Goal: Obtain resource: Obtain resource

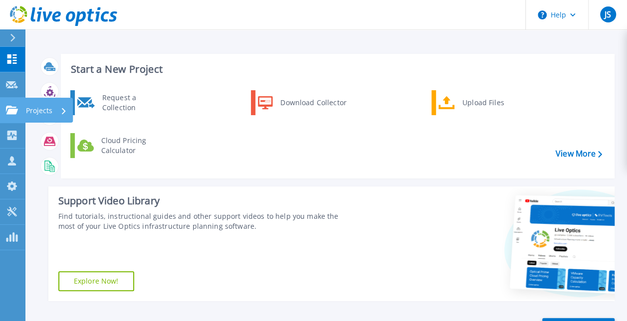
click at [16, 108] on icon at bounding box center [12, 110] width 12 height 8
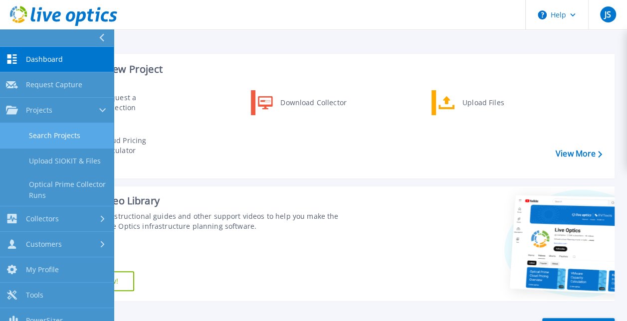
click at [55, 142] on link "Search Projects" at bounding box center [57, 135] width 114 height 25
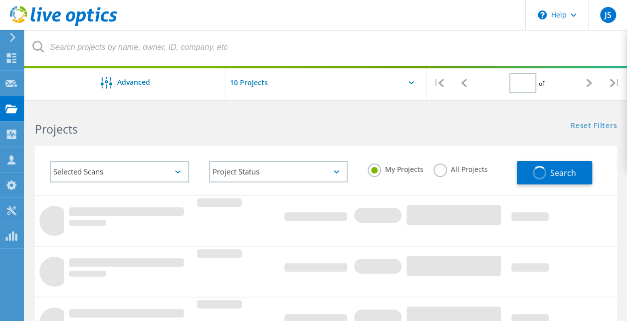
type input "1"
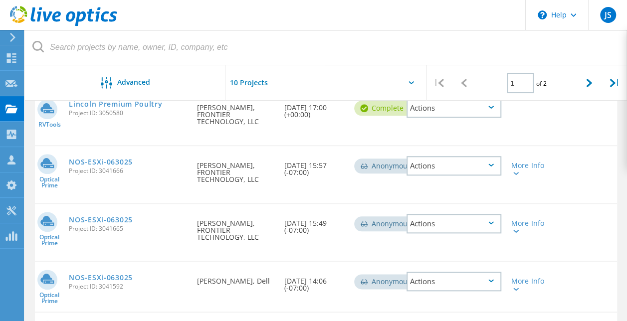
scroll to position [453, 0]
click at [82, 159] on link "NOS-ESXi-063025" at bounding box center [101, 162] width 64 height 7
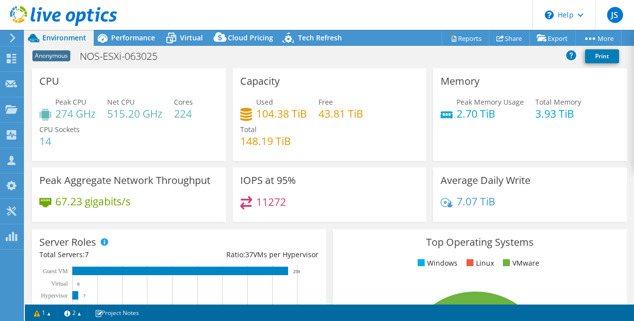
select select "USWest"
select select "USD"
radio input "true"
radio input "false"
click at [459, 39] on link "Reports" at bounding box center [466, 37] width 48 height 15
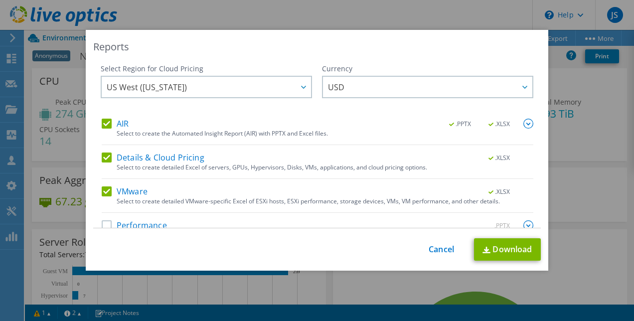
scroll to position [17, 0]
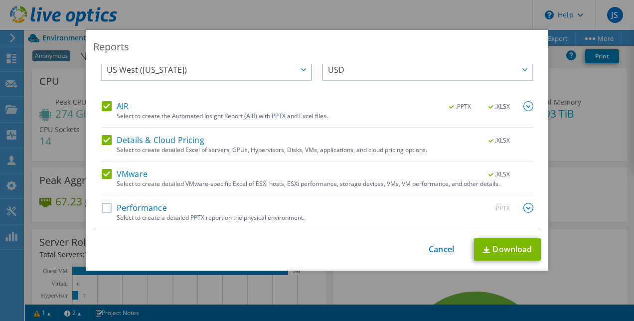
click at [142, 208] on label "Performance" at bounding box center [134, 208] width 65 height 10
click at [0, 0] on input "Performance" at bounding box center [0, 0] width 0 height 0
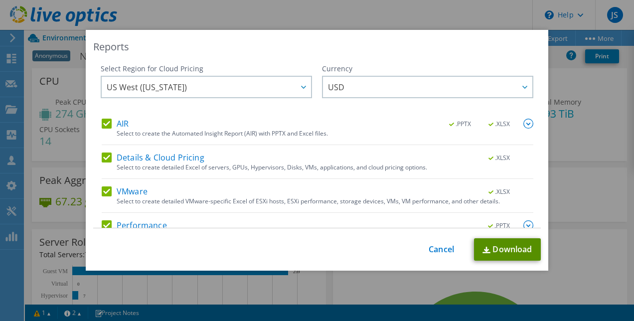
click at [496, 244] on link "Download" at bounding box center [507, 249] width 67 height 22
click at [443, 251] on link "Cancel" at bounding box center [441, 249] width 25 height 9
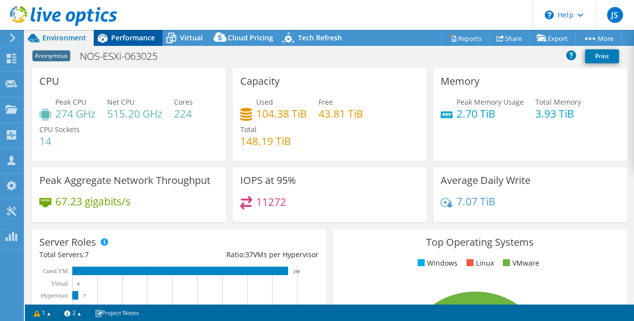
click at [143, 32] on div "Performance" at bounding box center [128, 38] width 69 height 16
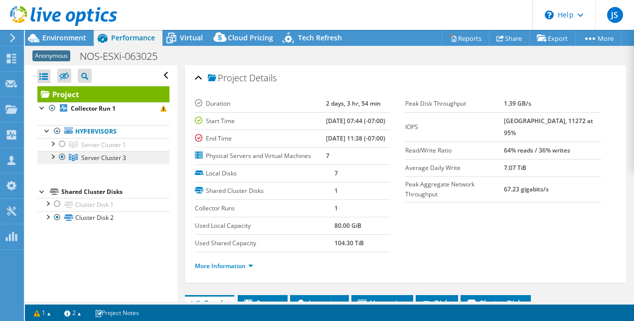
click at [95, 154] on span "Server Cluster 3" at bounding box center [103, 158] width 45 height 8
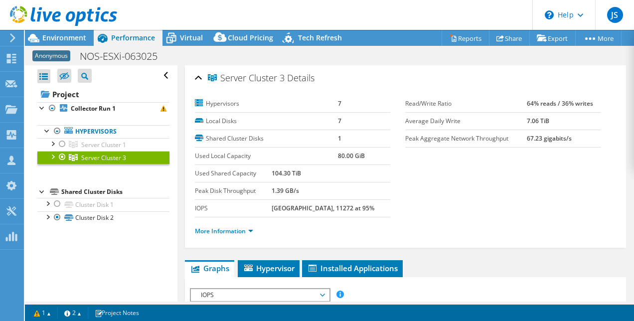
click at [55, 156] on div at bounding box center [52, 156] width 10 height 10
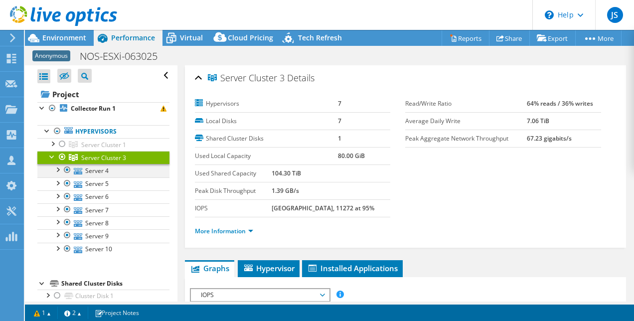
click at [62, 170] on div at bounding box center [57, 169] width 10 height 10
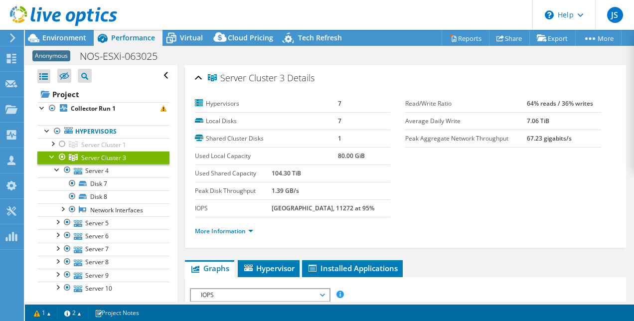
click at [107, 162] on link "Server Cluster 3" at bounding box center [103, 157] width 132 height 13
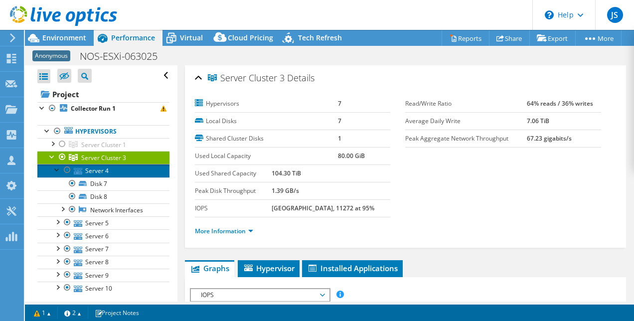
click at [96, 168] on link "Server 4" at bounding box center [103, 170] width 132 height 13
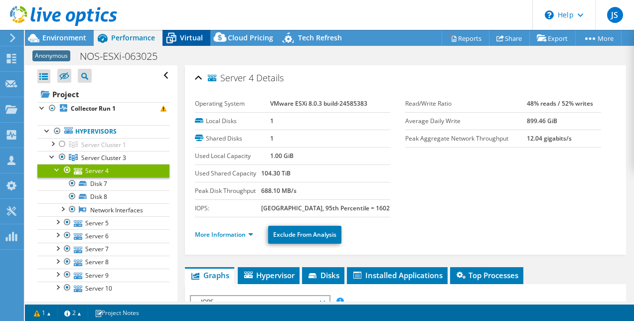
click at [179, 36] on icon at bounding box center [170, 37] width 17 height 17
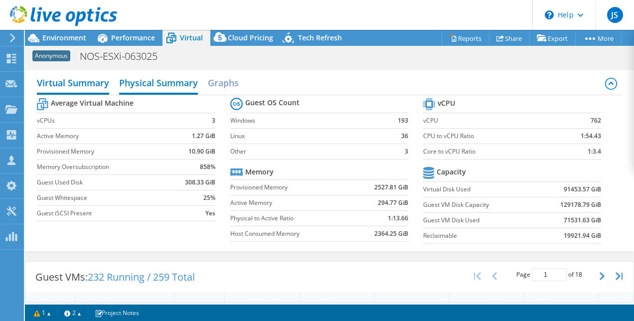
click at [162, 87] on h2 "Physical Summary" at bounding box center [158, 84] width 79 height 22
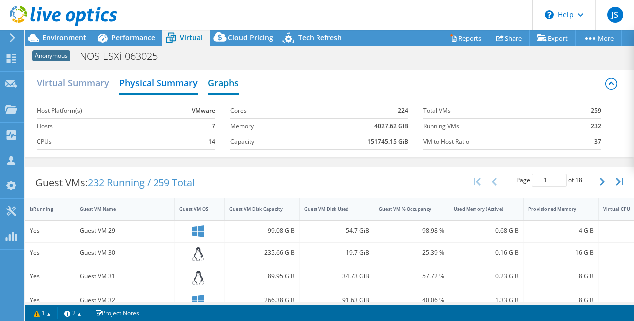
click at [211, 83] on h2 "Graphs" at bounding box center [223, 84] width 31 height 22
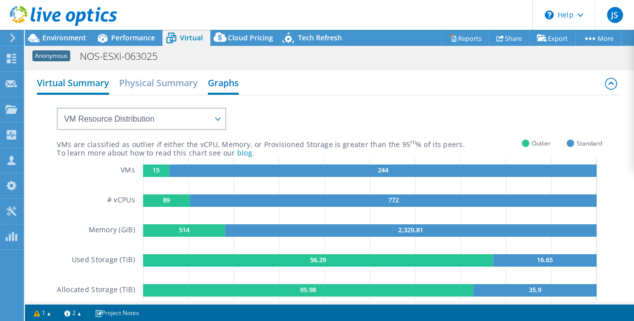
click at [74, 86] on h2 "Virtual Summary" at bounding box center [73, 84] width 72 height 22
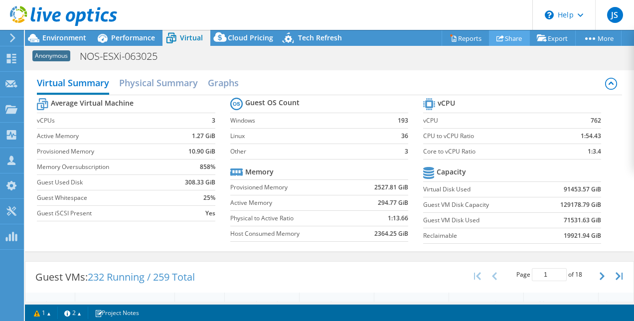
click at [505, 39] on link "Share" at bounding box center [509, 37] width 41 height 15
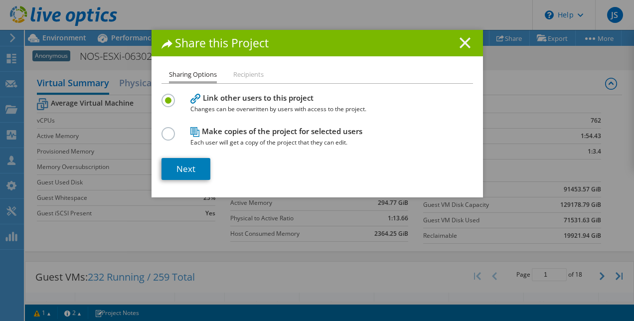
click at [460, 44] on line at bounding box center [465, 43] width 10 height 10
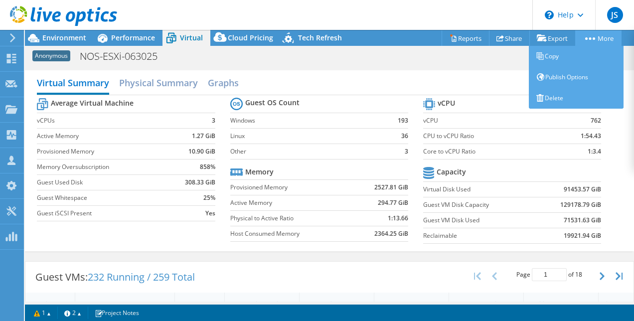
click at [589, 33] on link "More" at bounding box center [598, 37] width 46 height 15
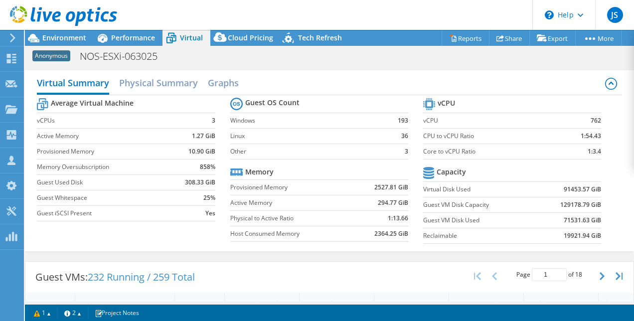
click at [354, 75] on div "Virtual Summary Physical Summary Graphs" at bounding box center [329, 84] width 585 height 22
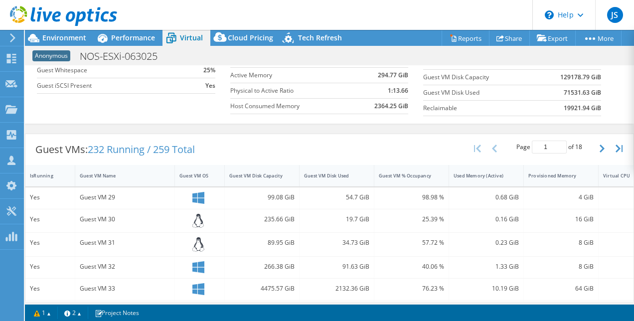
scroll to position [127, 0]
click at [597, 144] on button "button" at bounding box center [603, 149] width 17 height 19
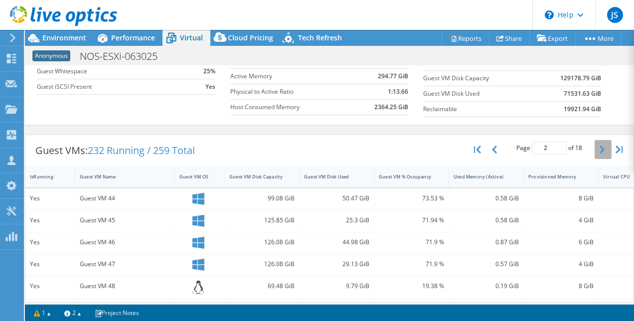
click at [597, 144] on button "button" at bounding box center [603, 149] width 17 height 19
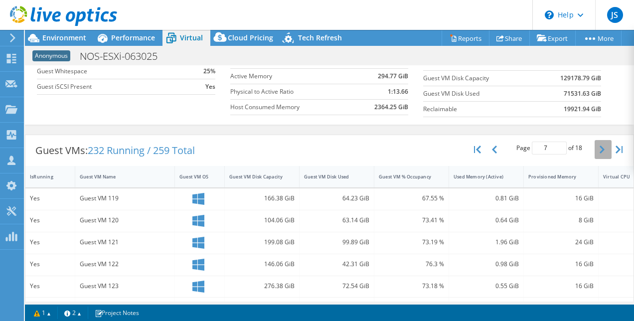
click at [597, 144] on button "button" at bounding box center [603, 149] width 17 height 19
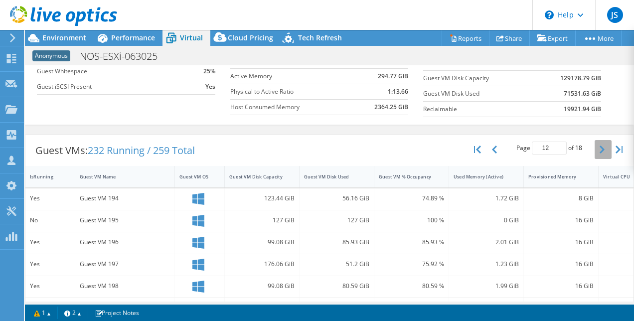
click at [597, 144] on button "button" at bounding box center [603, 149] width 17 height 19
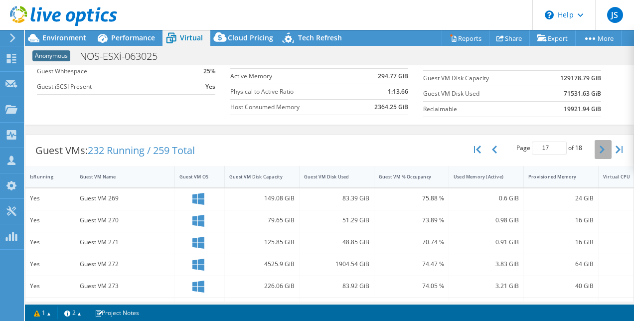
click at [597, 144] on button "button" at bounding box center [603, 149] width 17 height 19
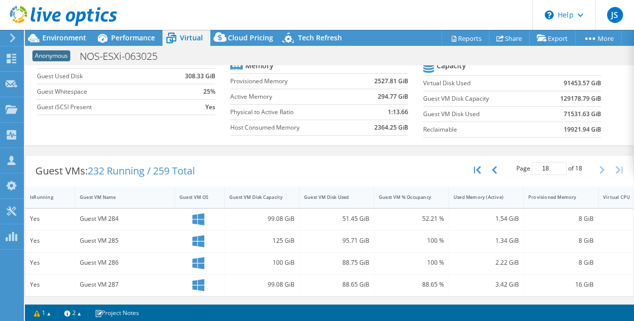
scroll to position [111, 0]
click at [597, 150] on div "Guest VMs: 232 Running / 259 Total Page 18 of 18 5 rows 10 rows 20 rows 25 rows…" at bounding box center [329, 226] width 609 height 152
click at [271, 156] on div "Guest VMs: 232 Running / 259 Total Page 18 of 18 5 rows 10 rows 20 rows 25 rows…" at bounding box center [329, 171] width 608 height 31
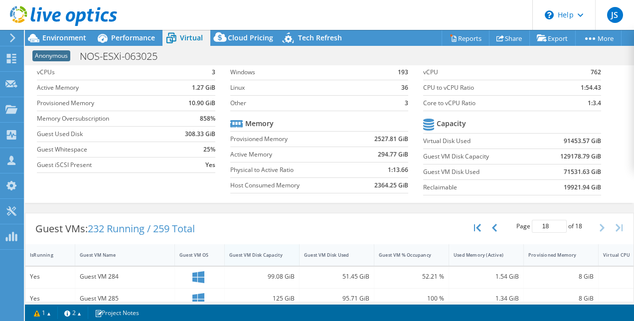
scroll to position [0, 0]
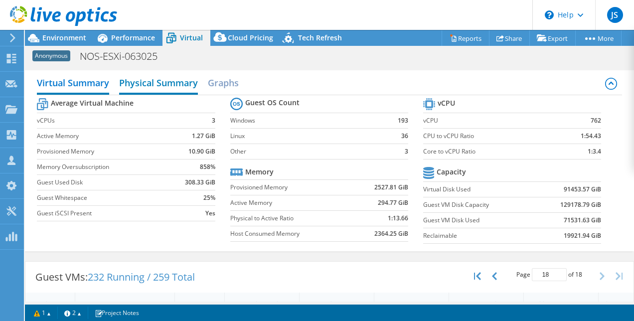
click at [148, 86] on h2 "Physical Summary" at bounding box center [158, 84] width 79 height 22
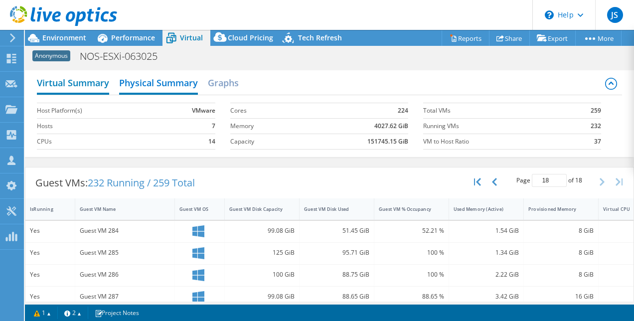
click at [73, 86] on h2 "Virtual Summary" at bounding box center [73, 84] width 72 height 22
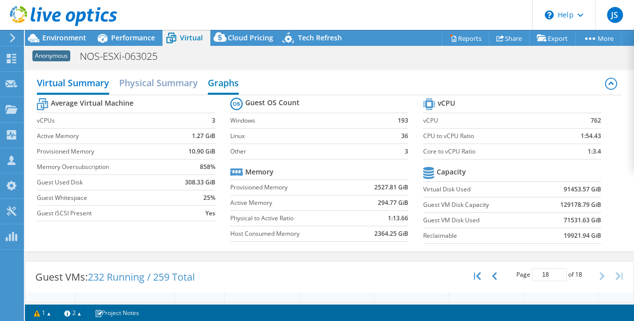
click at [226, 84] on h2 "Graphs" at bounding box center [223, 84] width 31 height 22
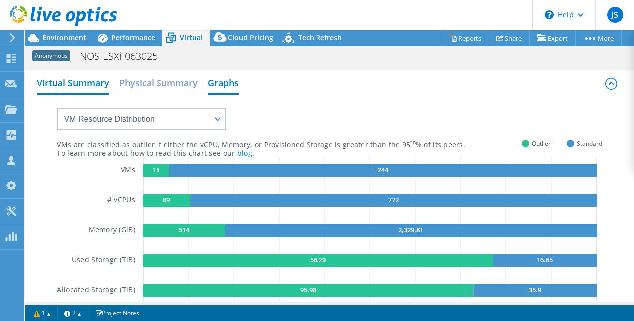
click at [94, 84] on h2 "Virtual Summary" at bounding box center [73, 84] width 72 height 22
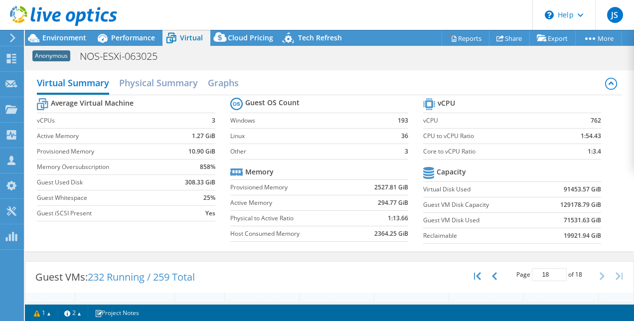
scroll to position [111, 0]
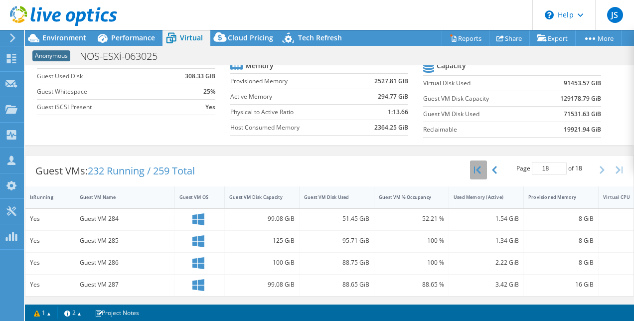
click at [474, 166] on icon "button" at bounding box center [477, 170] width 7 height 8
type input "1"
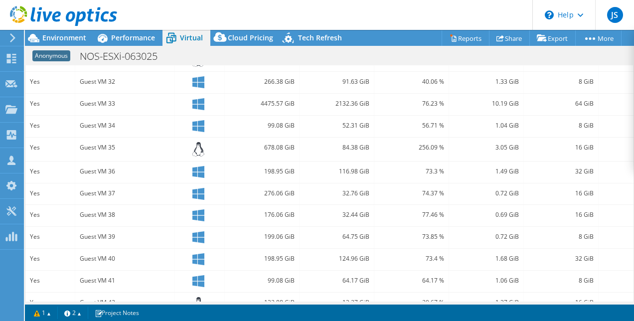
scroll to position [313, 0]
